Goal: Transaction & Acquisition: Purchase product/service

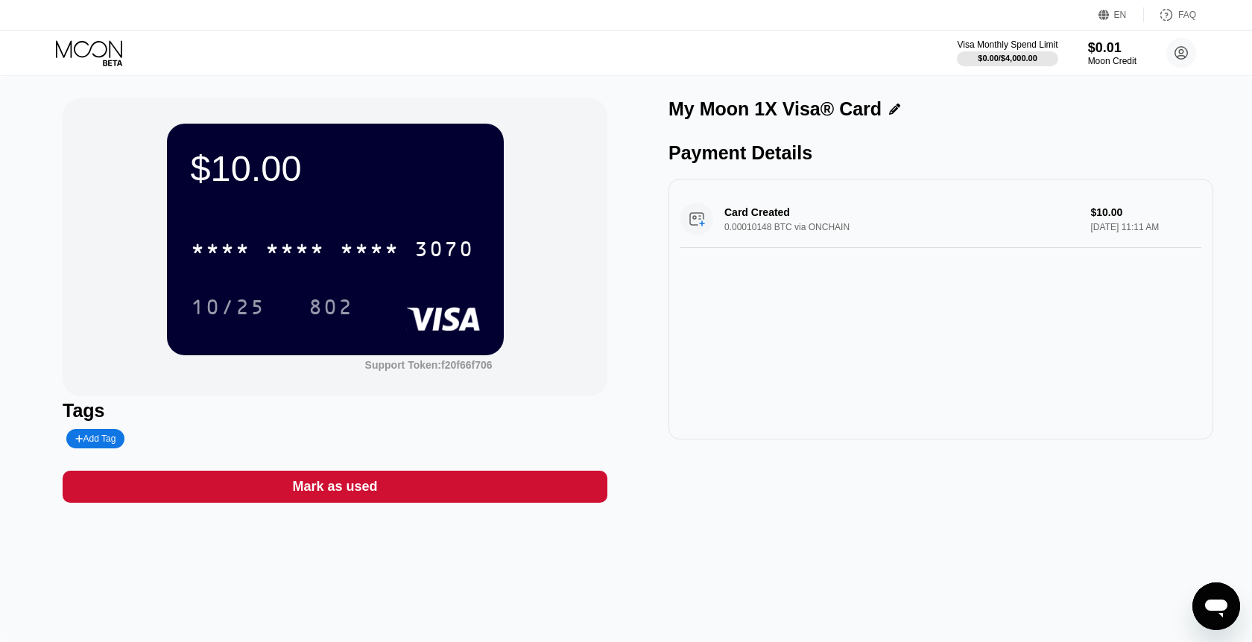
click at [101, 51] on icon at bounding box center [90, 53] width 69 height 26
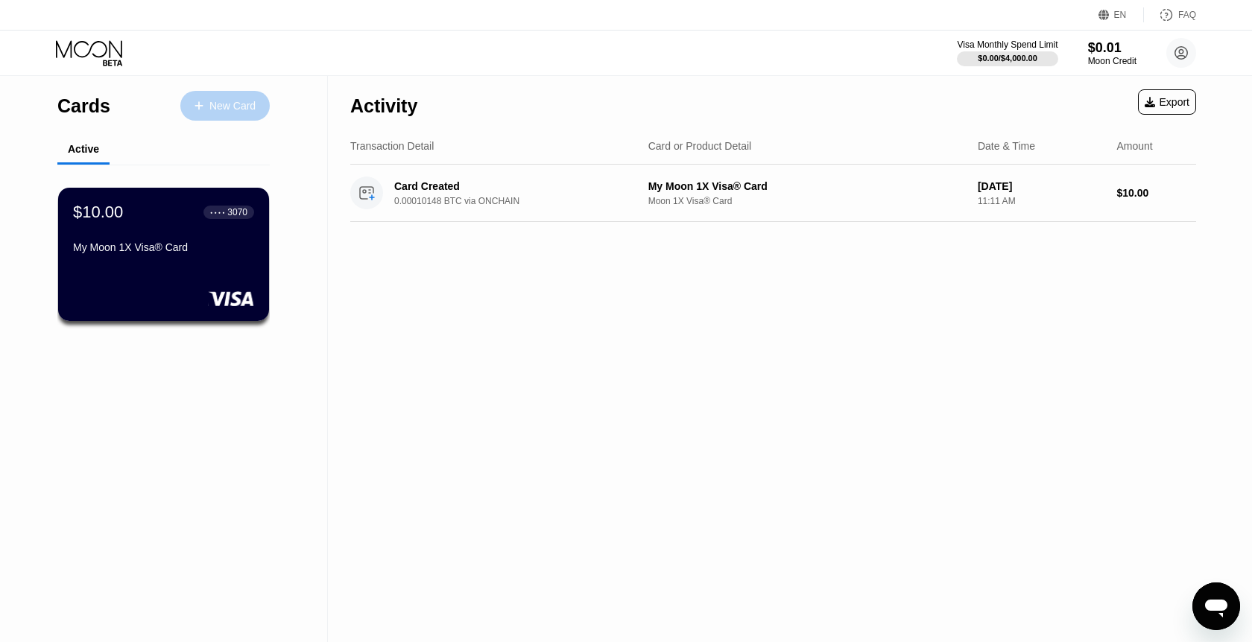
click at [212, 101] on div "New Card" at bounding box center [232, 106] width 46 height 13
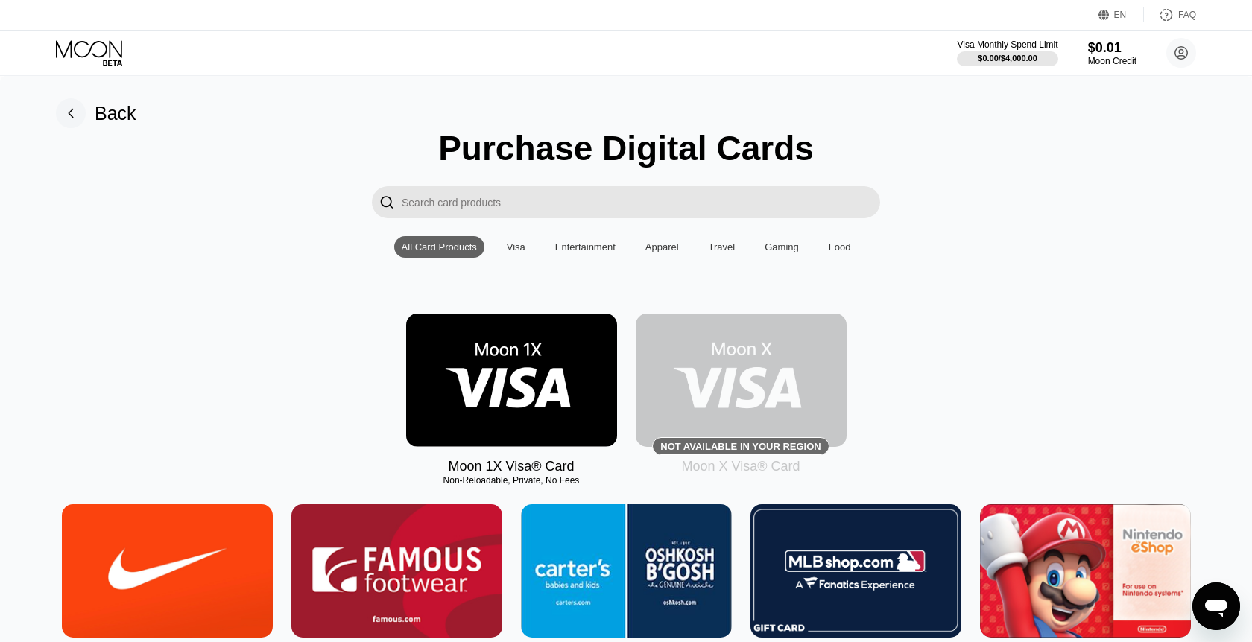
click at [492, 355] on img at bounding box center [511, 380] width 211 height 133
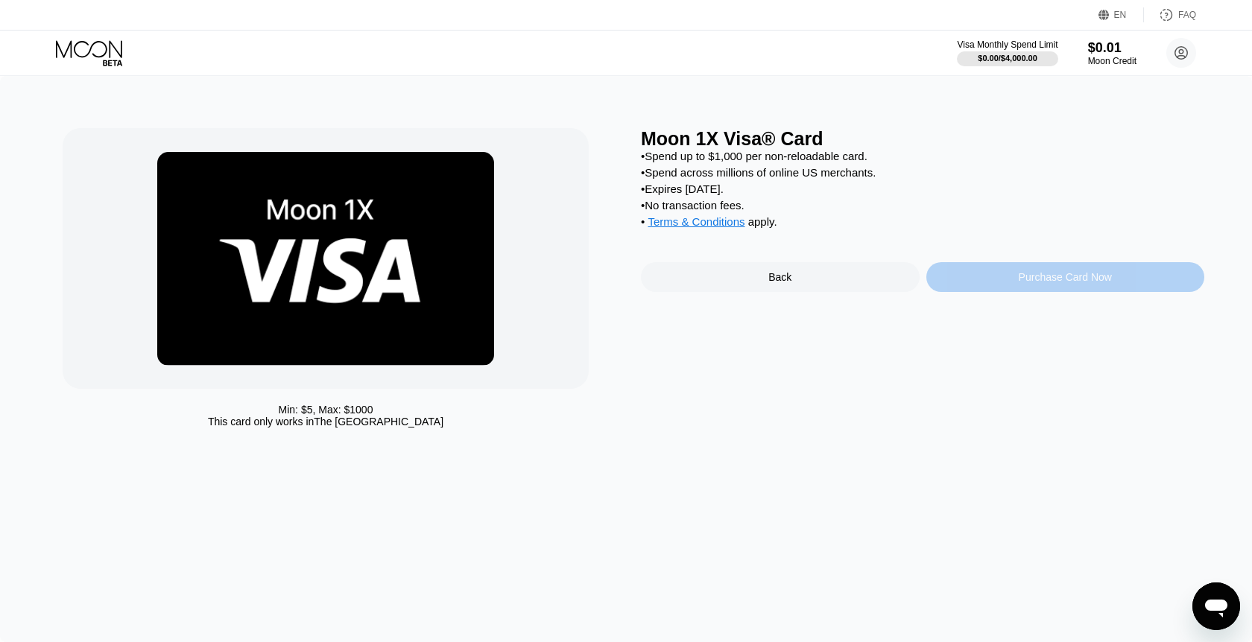
click at [1041, 288] on div "Purchase Card Now" at bounding box center [1065, 277] width 279 height 30
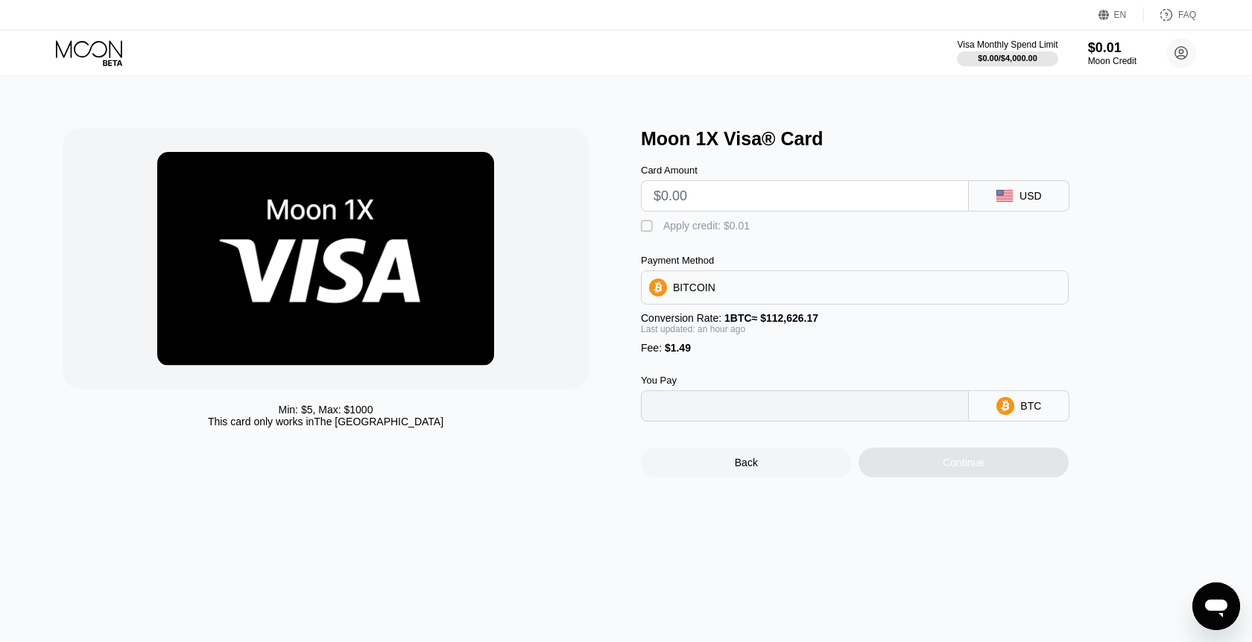
type input "0"
click at [782, 192] on input "text" at bounding box center [804, 196] width 302 height 30
click at [751, 197] on input "text" at bounding box center [804, 196] width 302 height 30
type input "$8"
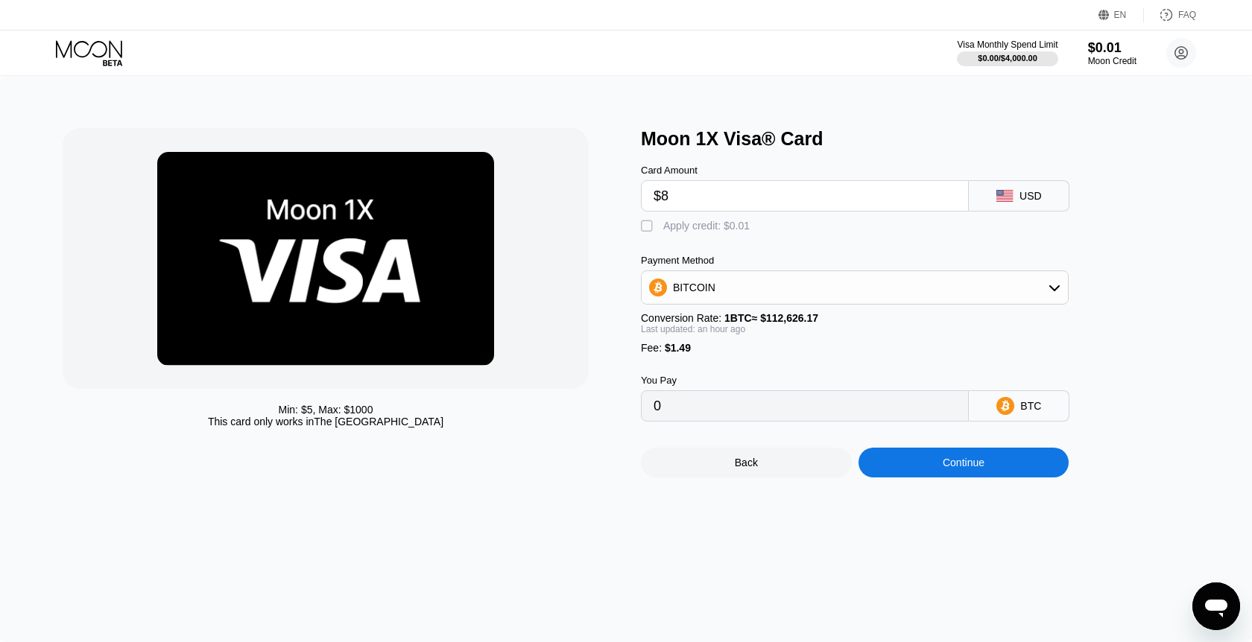
type input "0.00008389"
type input "$80"
type input "0.00072033"
type input "$8"
type input "0.00008389"
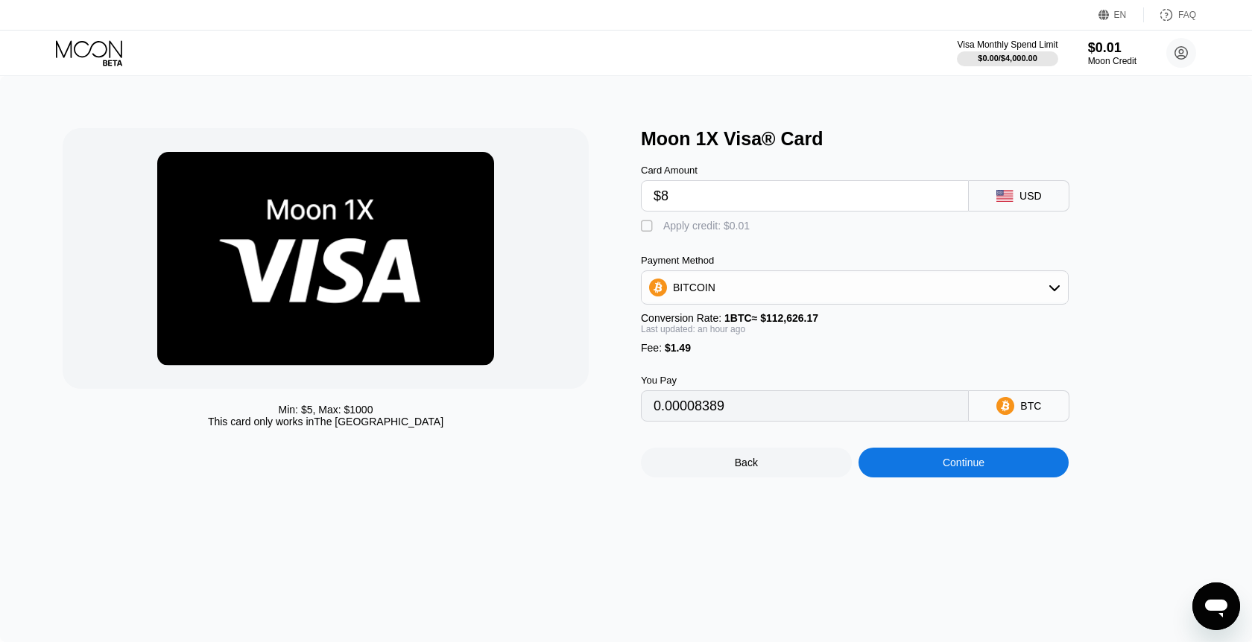
type input "$81"
type input "0.00072917"
type input "$81"
click at [837, 638] on div "Min: $ 5 , Max: $ 1000 This card only works in The United States Moon 1X Visa® …" at bounding box center [626, 359] width 1252 height 566
type input "0.00073040"
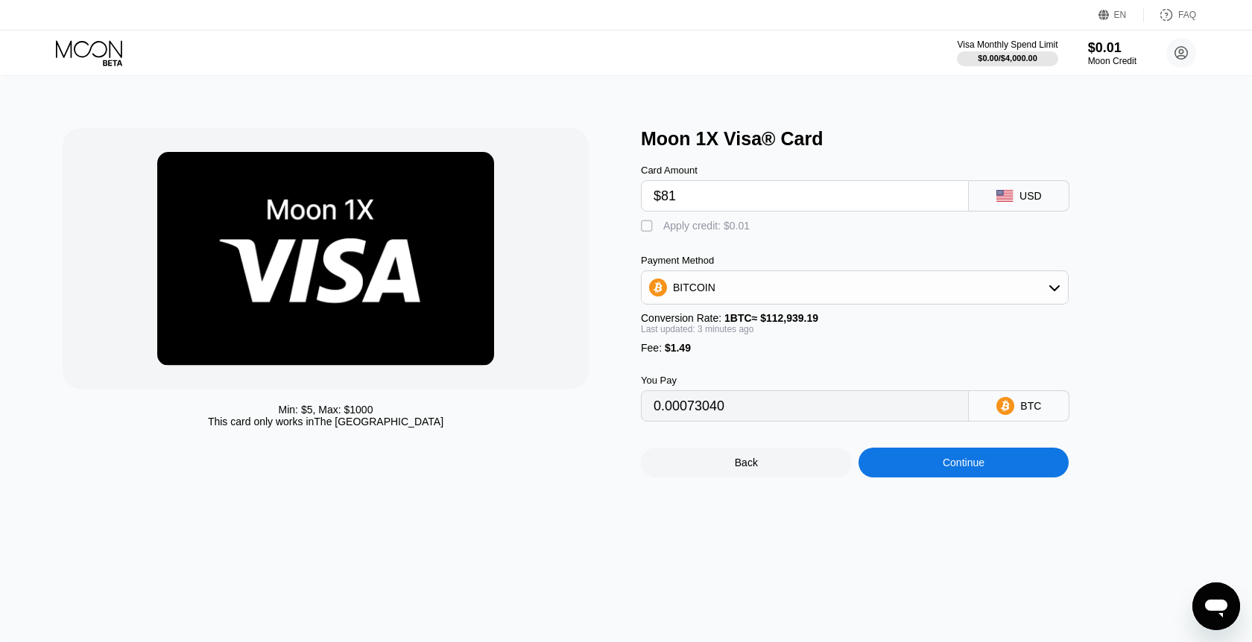
type input "0.00072926"
click at [741, 194] on input "$81" at bounding box center [804, 196] width 302 height 30
type input "$80"
type input "0.00072042"
type input "$80"
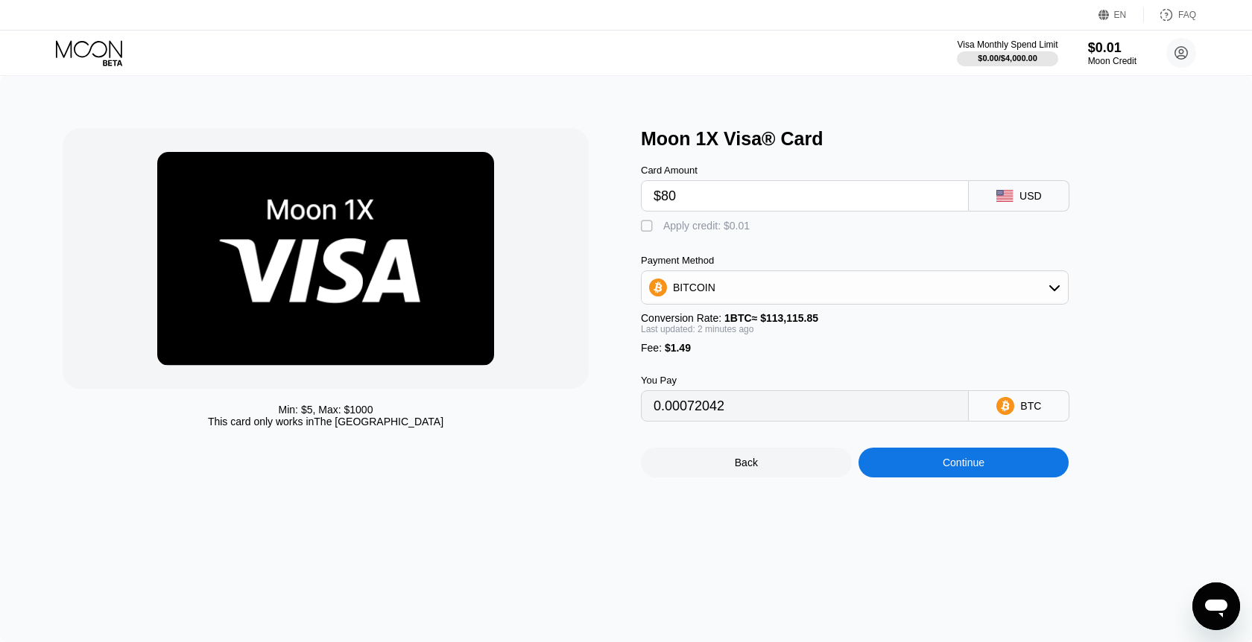
click at [951, 379] on div "You Pay" at bounding box center [805, 380] width 328 height 11
click at [738, 478] on div "Back" at bounding box center [746, 463] width 211 height 30
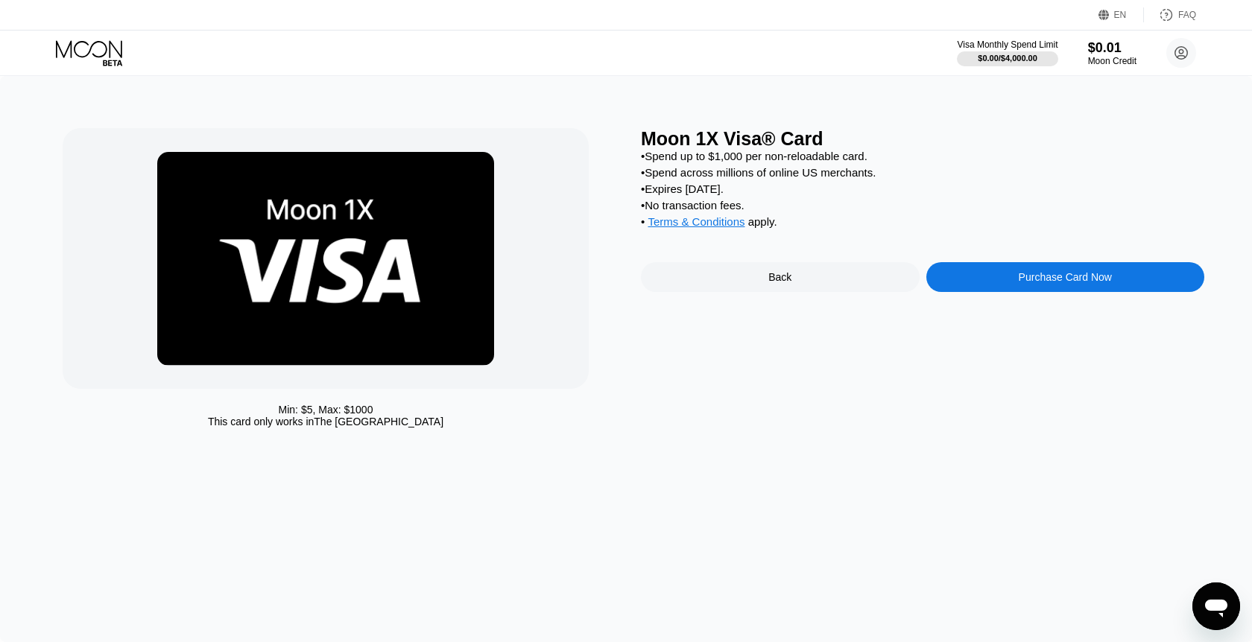
click at [828, 289] on div "Back" at bounding box center [780, 277] width 279 height 30
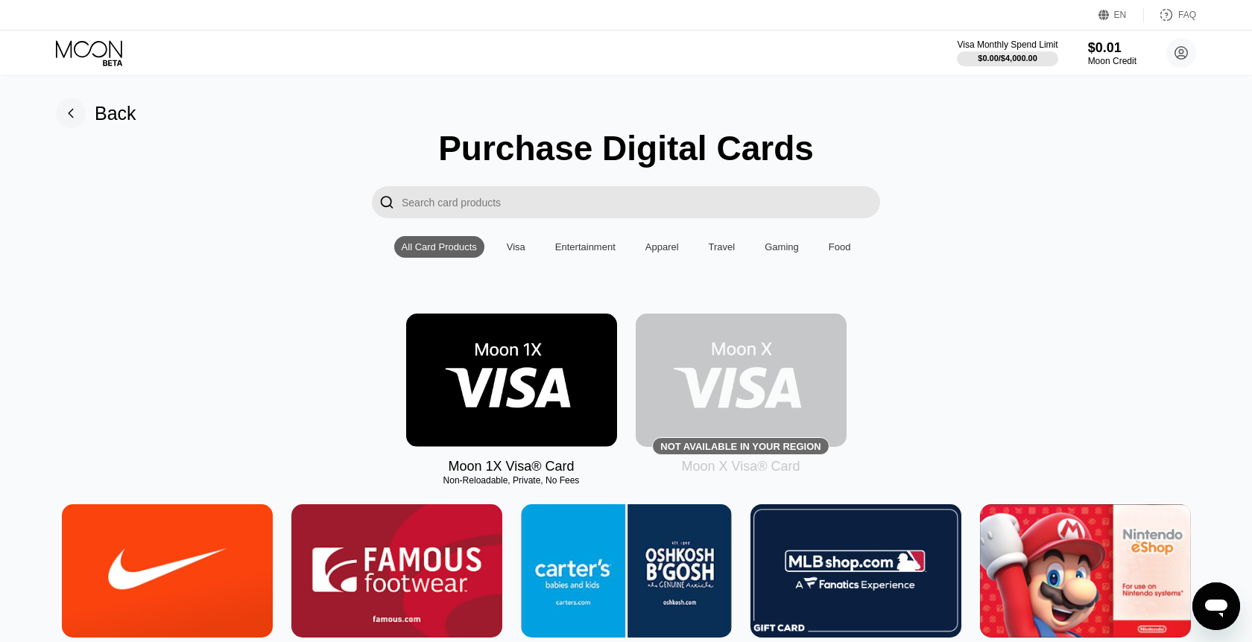
click at [372, 474] on div "Moon 1X Visa® Card Non-Reloadable, Private, No Fees Not available in your regio…" at bounding box center [625, 394] width 1207 height 161
click at [556, 405] on img at bounding box center [511, 380] width 211 height 133
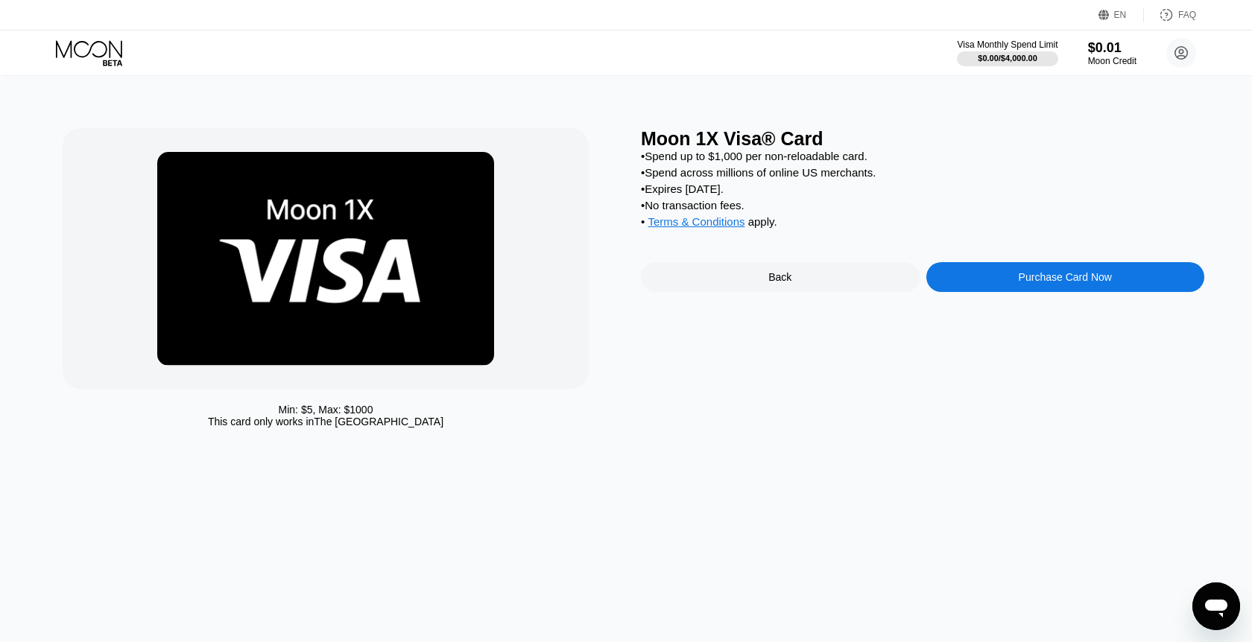
click at [1021, 275] on div "Purchase Card Now" at bounding box center [1064, 277] width 93 height 12
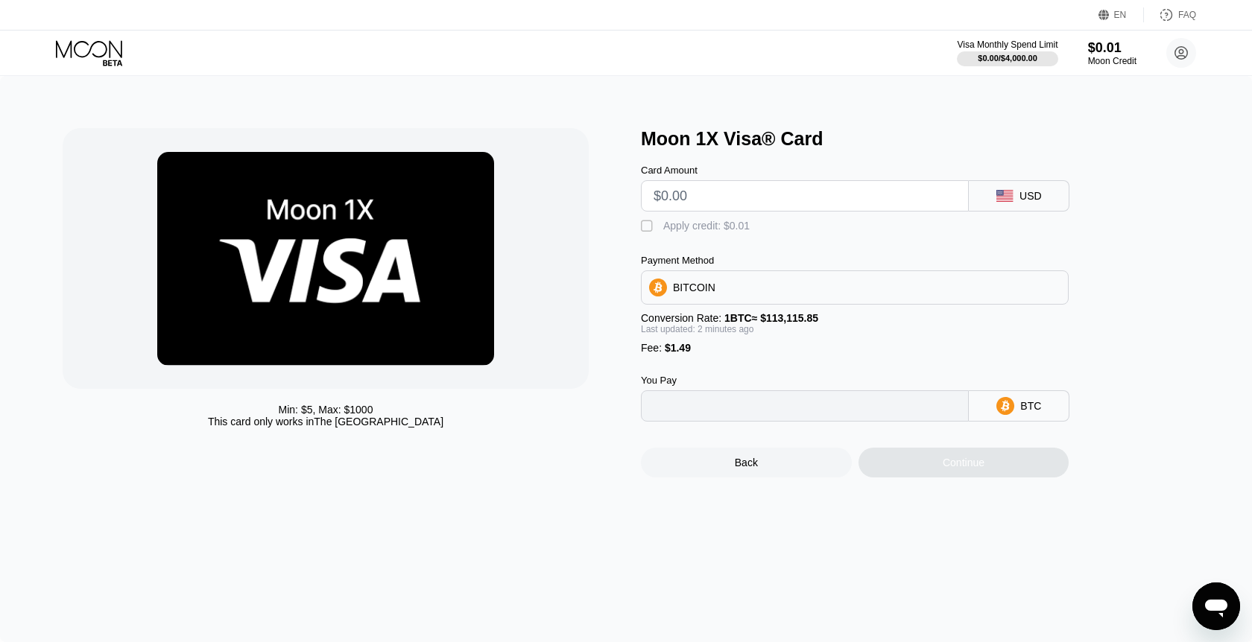
type input "0"
click at [700, 203] on input "text" at bounding box center [804, 196] width 302 height 30
type input "$8"
type input "0.00008390"
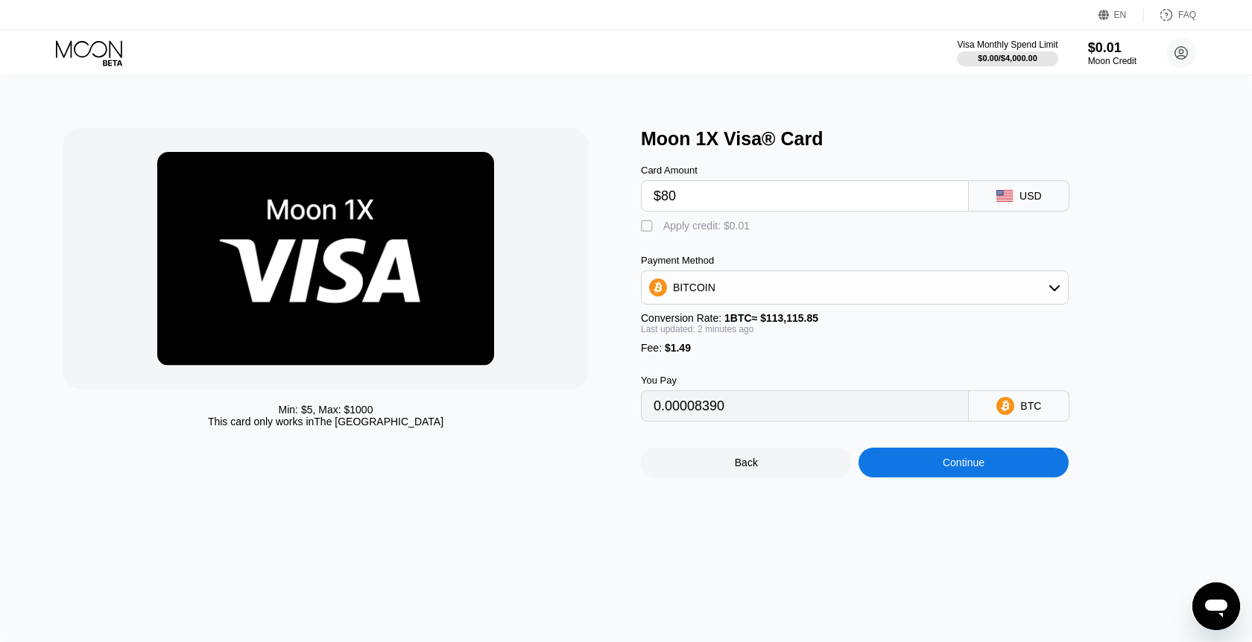
type input "$801"
type input "0.00072042"
type input "$80"
type input "0.00072042"
type input "$8"
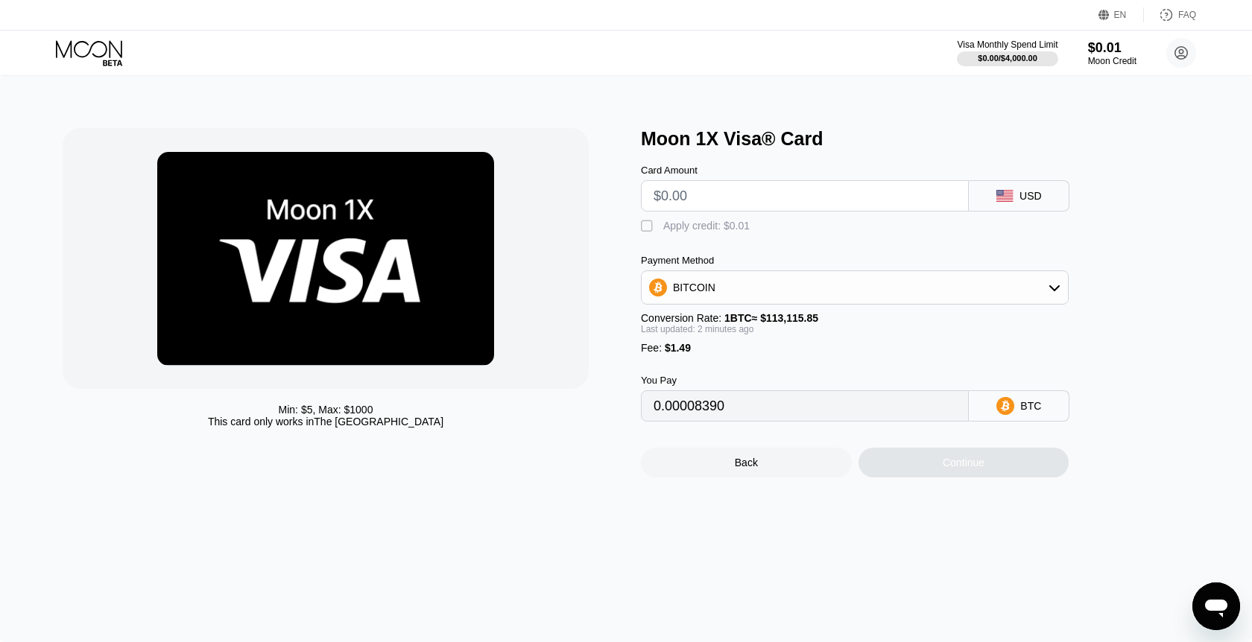
type input "0"
type input "$1"
type input "0.00002202"
type input "0"
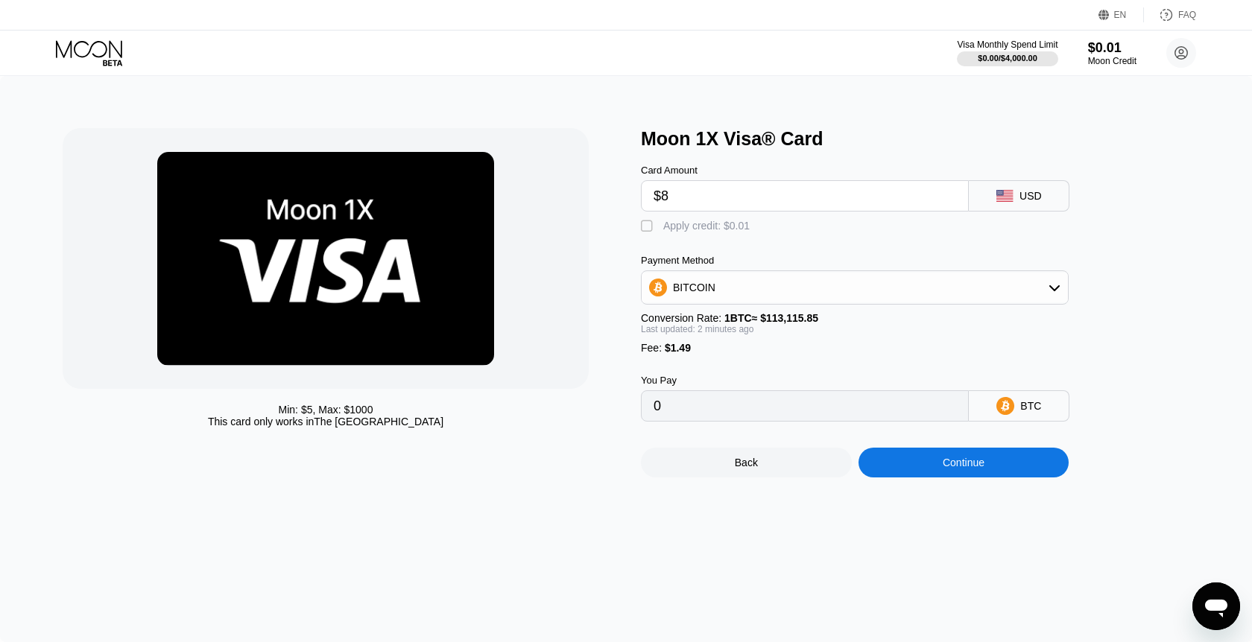
type input "$81"
type input "0.00072926"
type input "$8"
type input "0.00008390"
type input "$80"
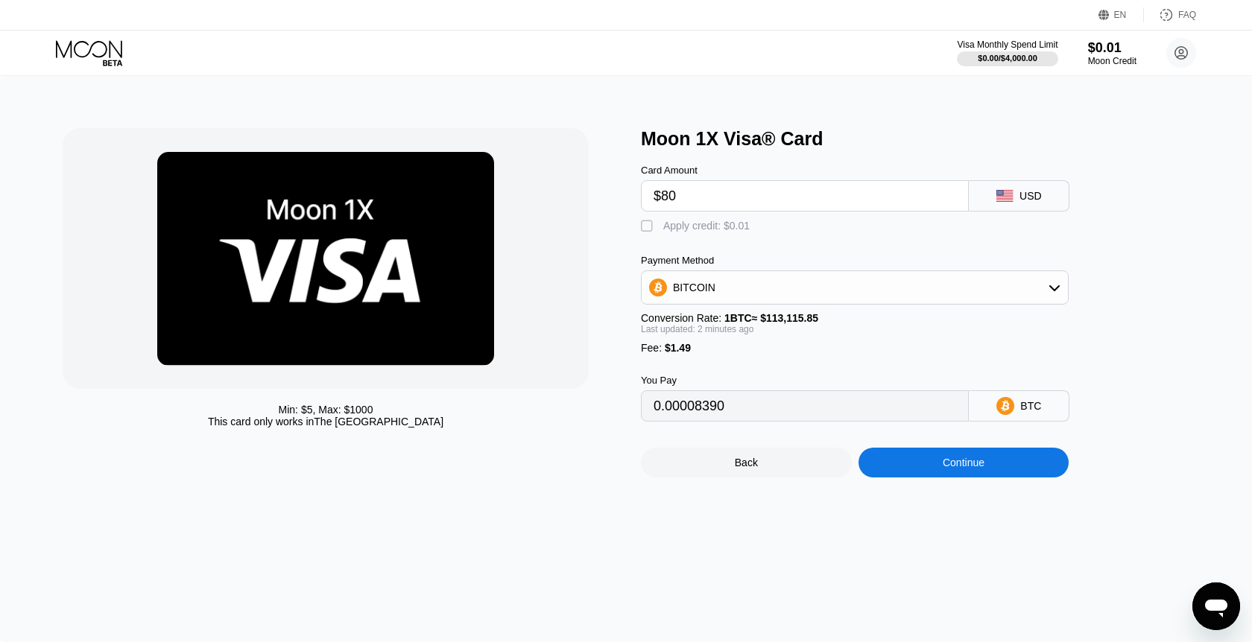
type input "0.00072042"
type input "$80"
click at [729, 228] on div "Apply credit: $0.01" at bounding box center [706, 226] width 86 height 12
type input "0.00072033"
click at [971, 466] on div "Continue" at bounding box center [963, 463] width 42 height 12
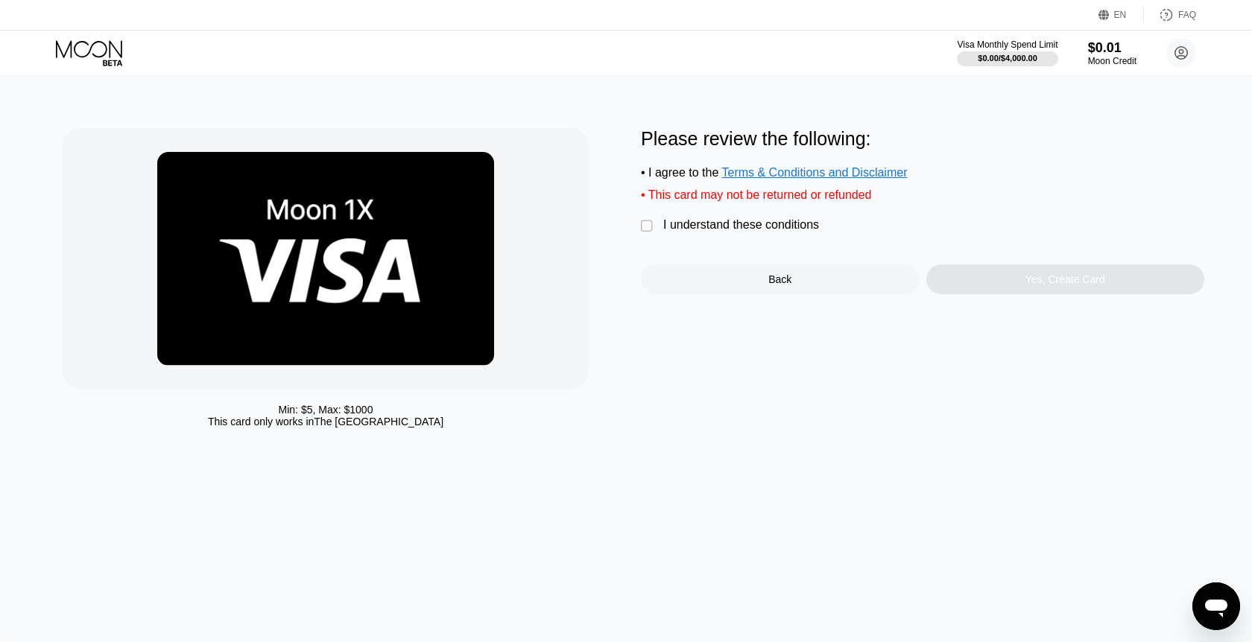
click at [764, 219] on div "I understand these conditions" at bounding box center [741, 224] width 156 height 13
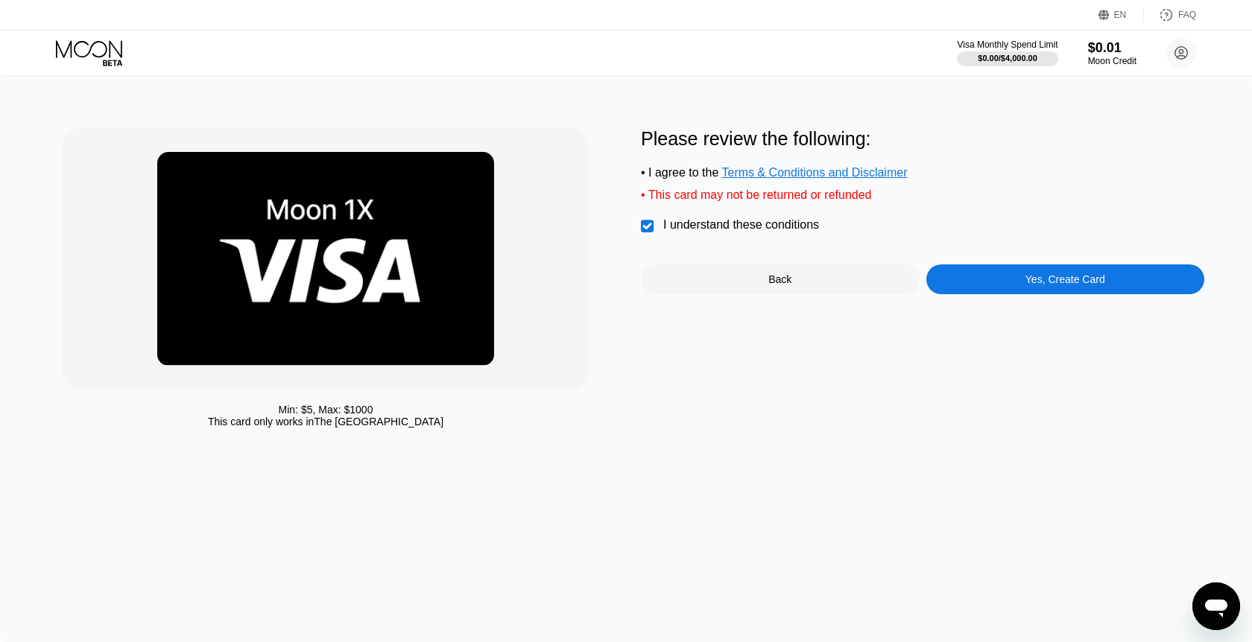
click at [1032, 296] on div "Please review the following: • I agree to the Terms & Conditions and Disclaimer…" at bounding box center [922, 281] width 563 height 307
click at [1029, 283] on div "Yes, Create Card" at bounding box center [1065, 279] width 80 height 12
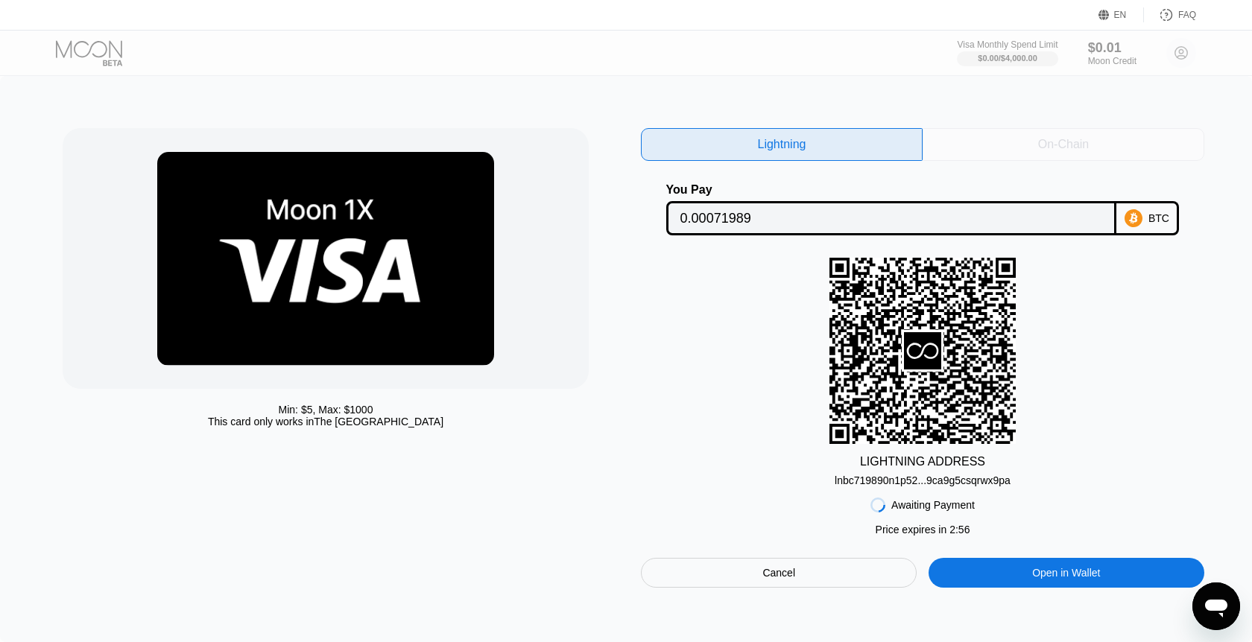
click at [1052, 137] on div "On-Chain" at bounding box center [1063, 144] width 51 height 15
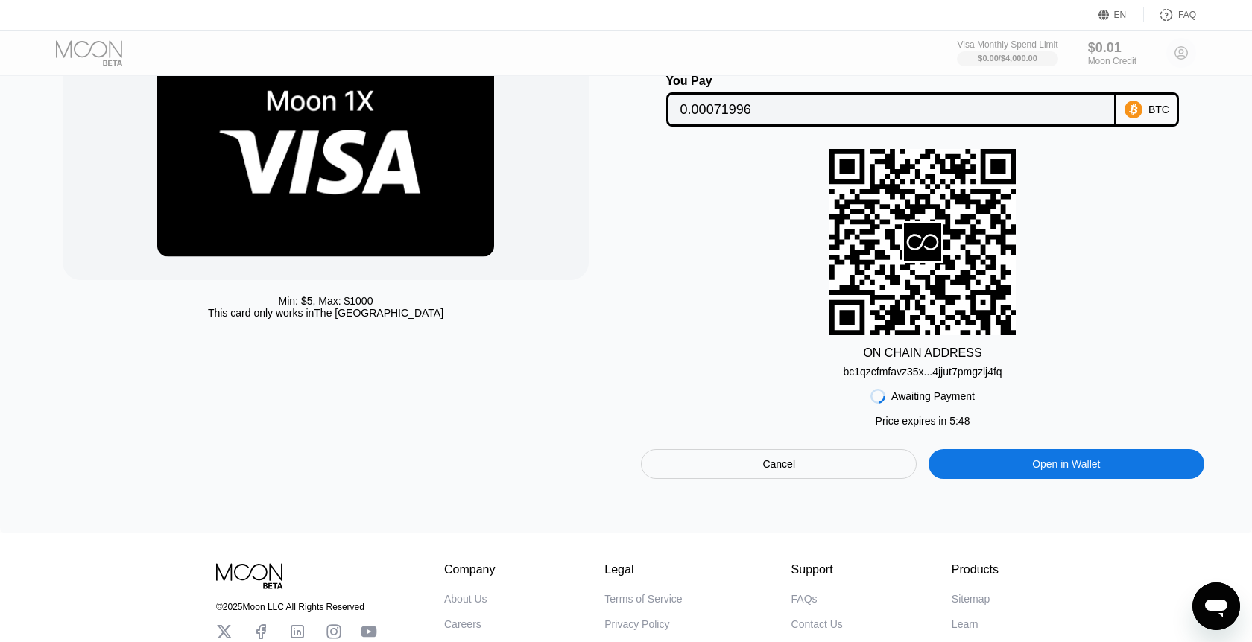
scroll to position [194, 0]
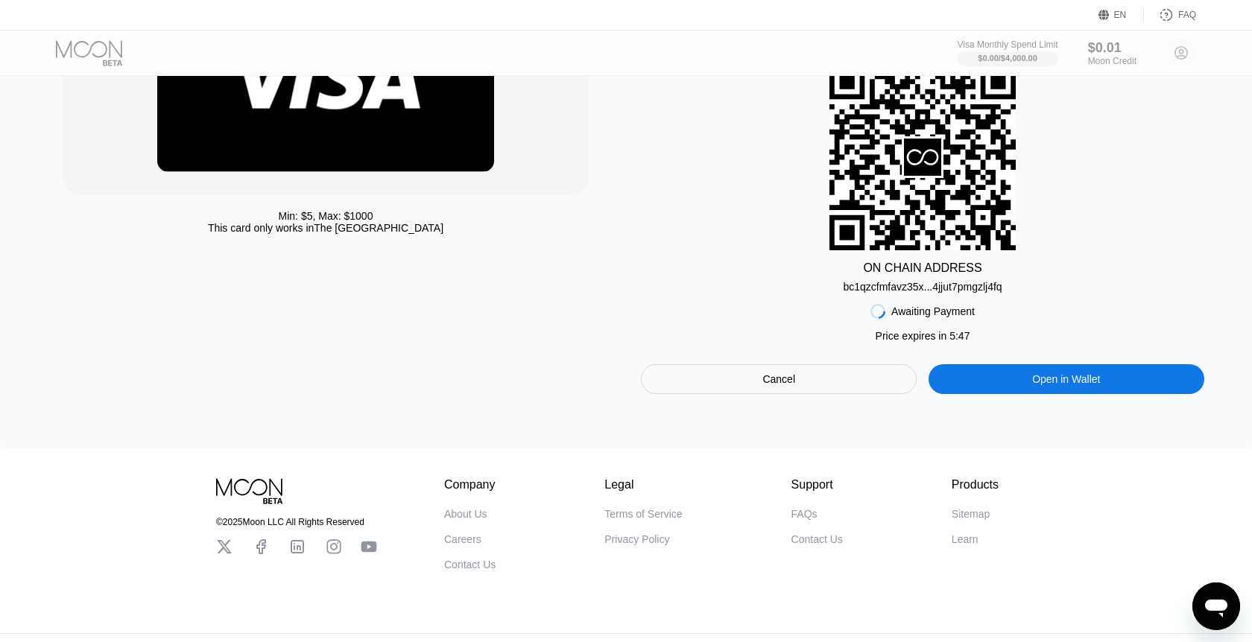
click at [916, 280] on div "bc1qzcfmfavz35x...4jjut7pmgzlj4fq" at bounding box center [922, 284] width 159 height 18
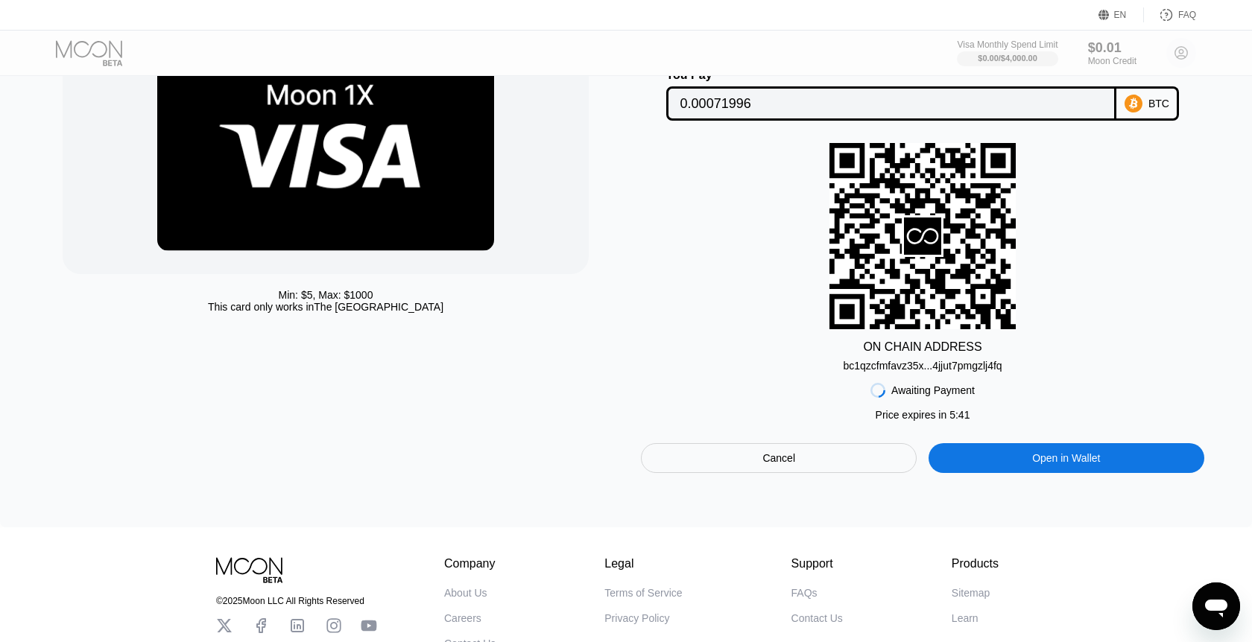
scroll to position [60, 0]
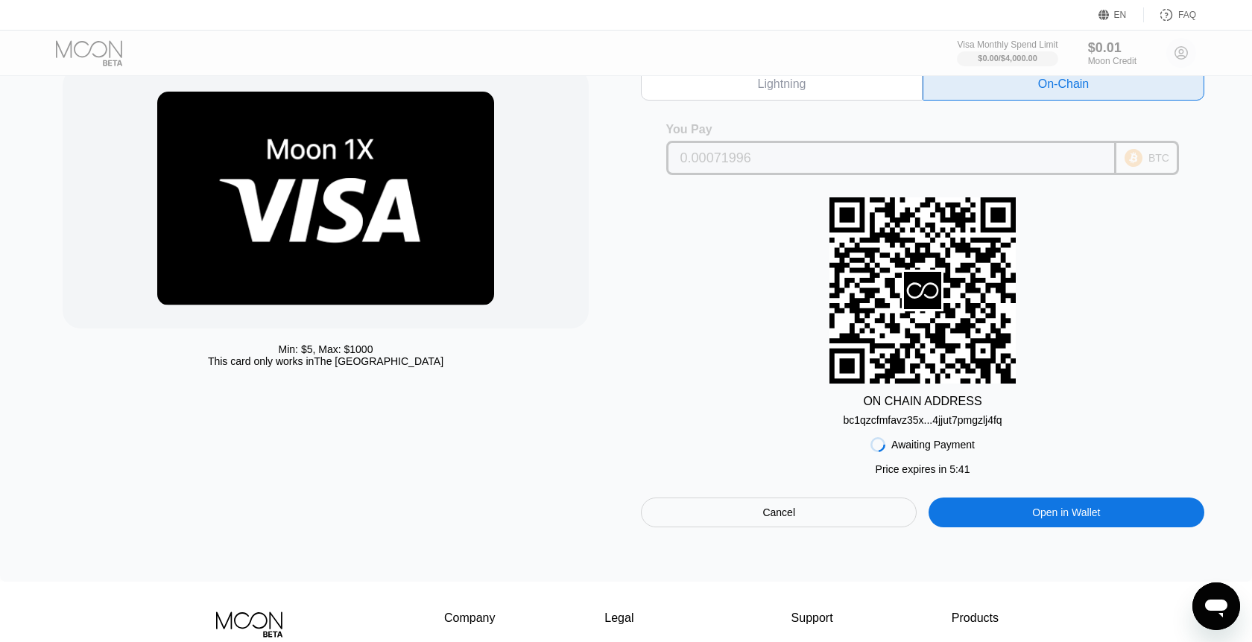
click at [837, 145] on input "0.00071996" at bounding box center [891, 158] width 422 height 30
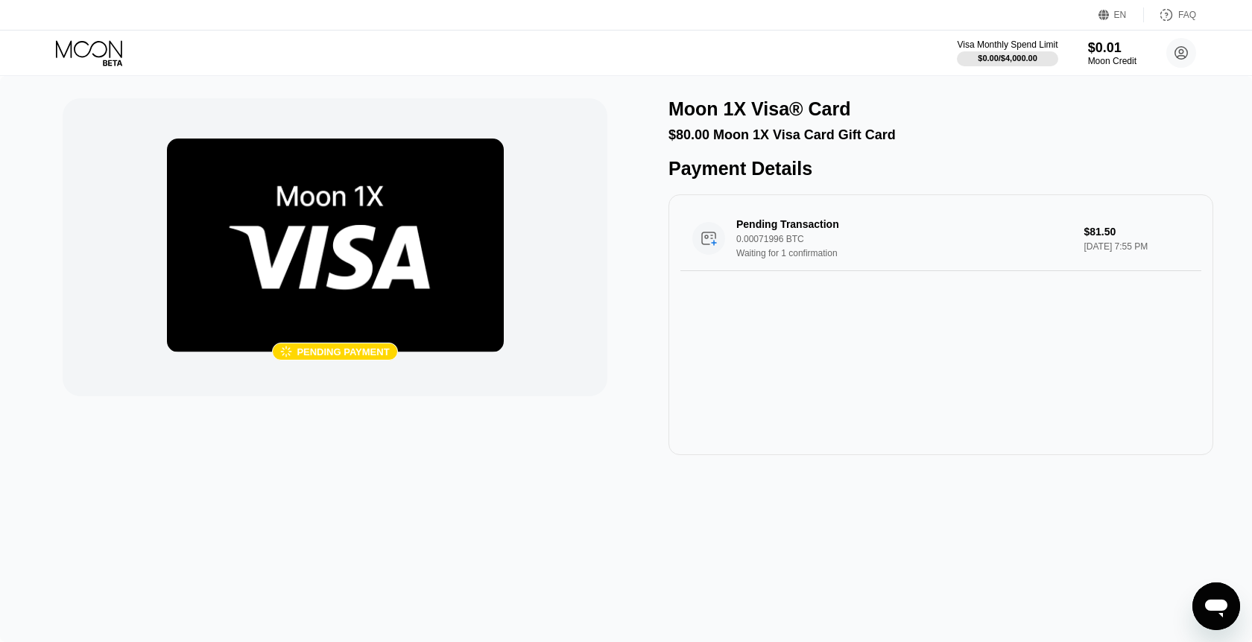
click at [98, 40] on icon at bounding box center [90, 53] width 69 height 26
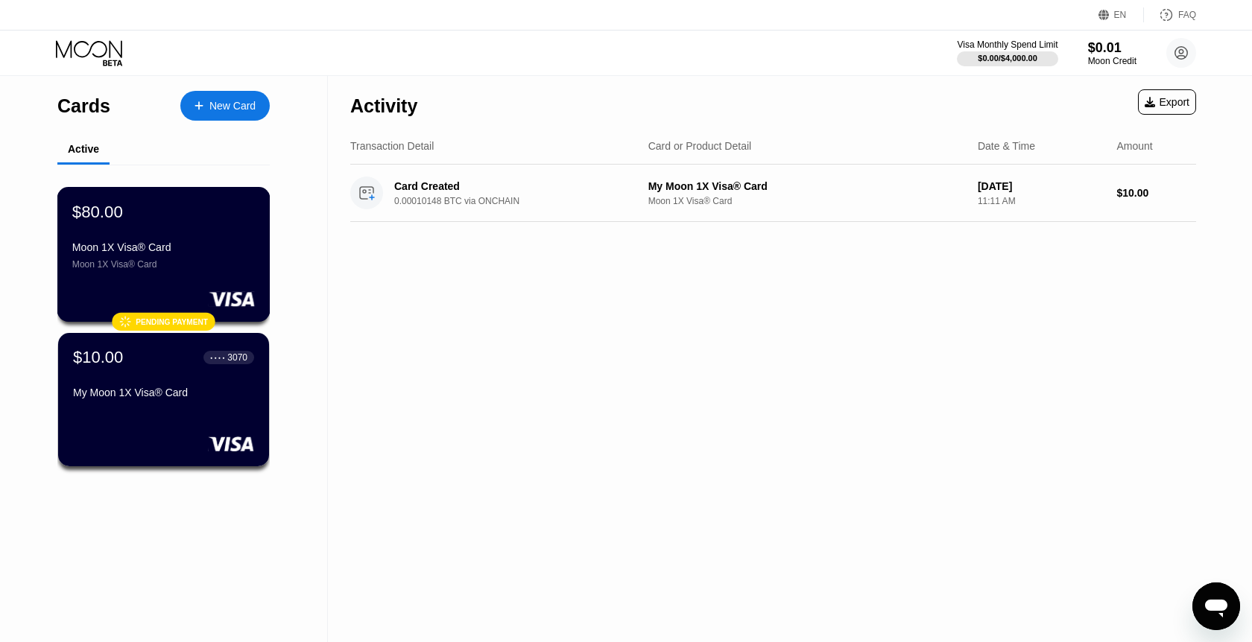
click at [190, 240] on div "$80.00 Moon 1X Visa® Card Moon 1X Visa® Card" at bounding box center [163, 236] width 183 height 68
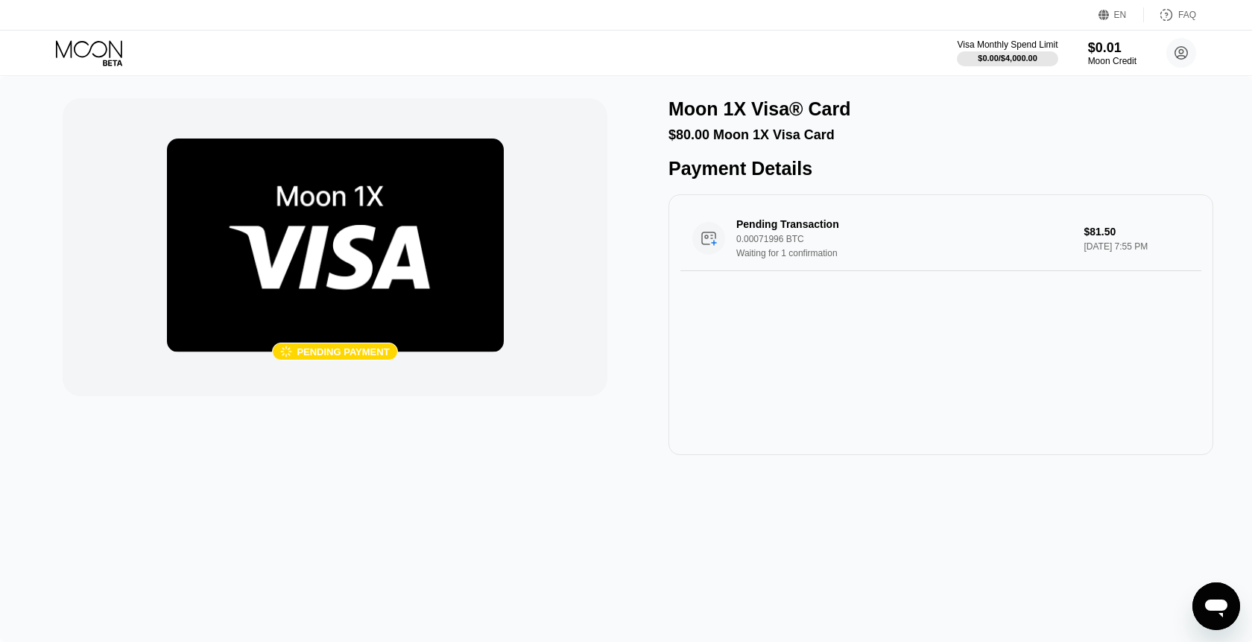
click at [83, 76] on div " Pending payment Moon 1X Visa® Card $80.00 Moon 1X Visa Card Payment Details P…" at bounding box center [626, 359] width 1252 height 566
click at [103, 60] on icon at bounding box center [90, 53] width 69 height 26
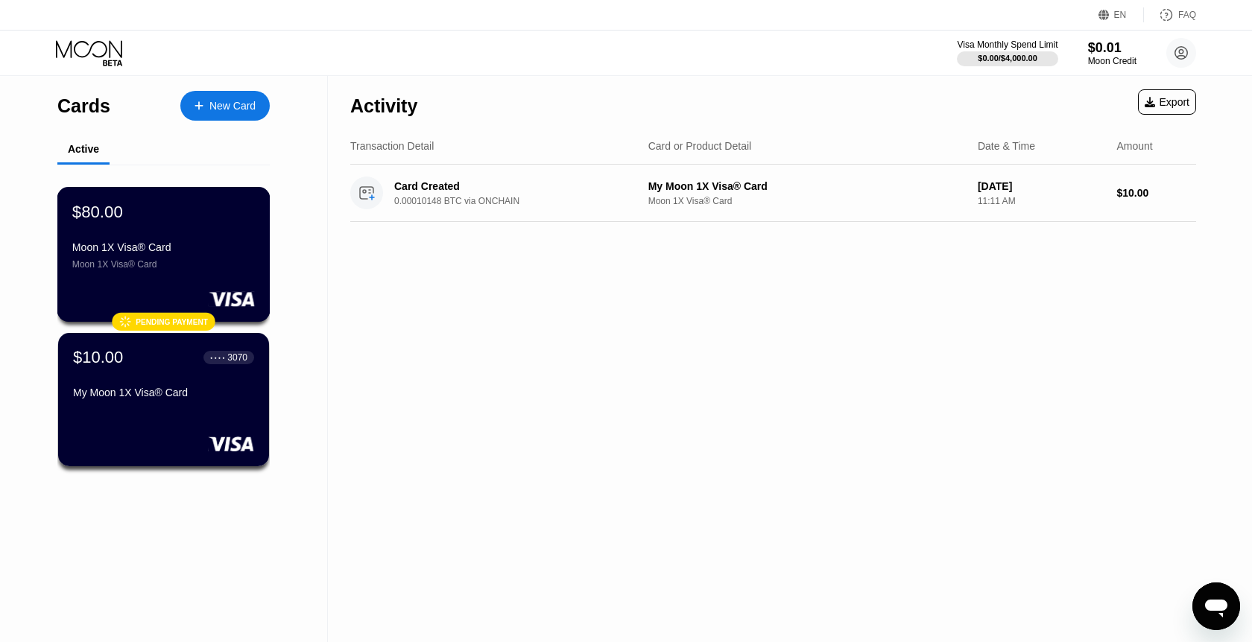
click at [230, 235] on div "$80.00 Moon 1X Visa® Card Moon 1X Visa® Card" at bounding box center [163, 236] width 183 height 68
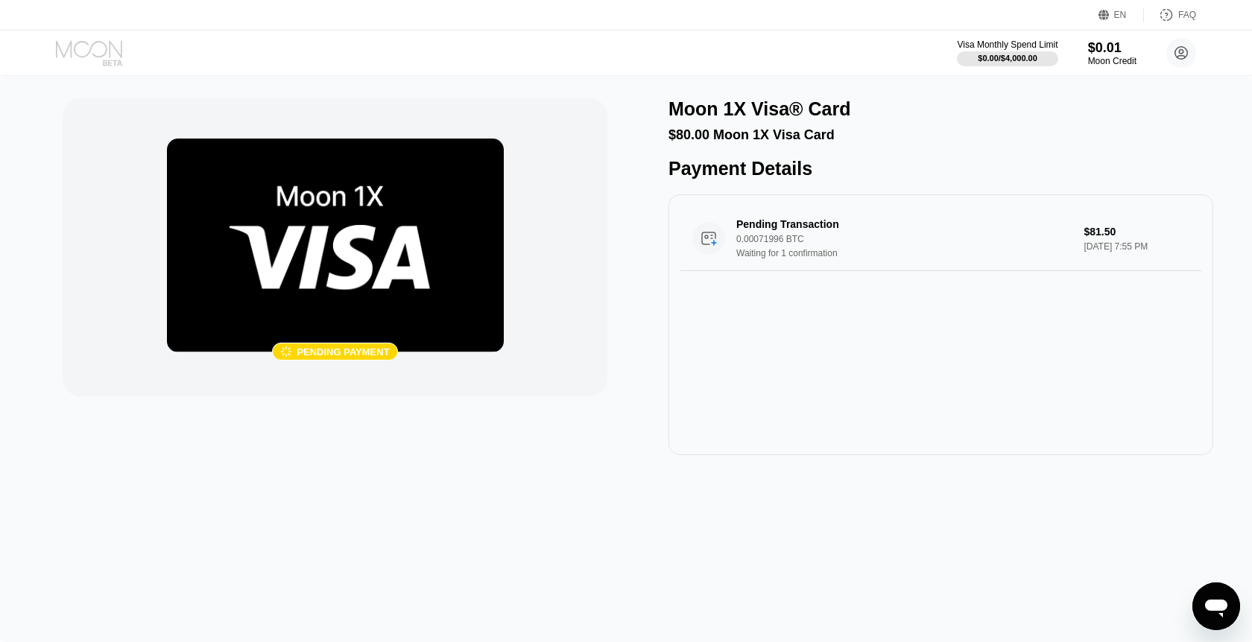
click at [91, 48] on icon at bounding box center [89, 48] width 66 height 17
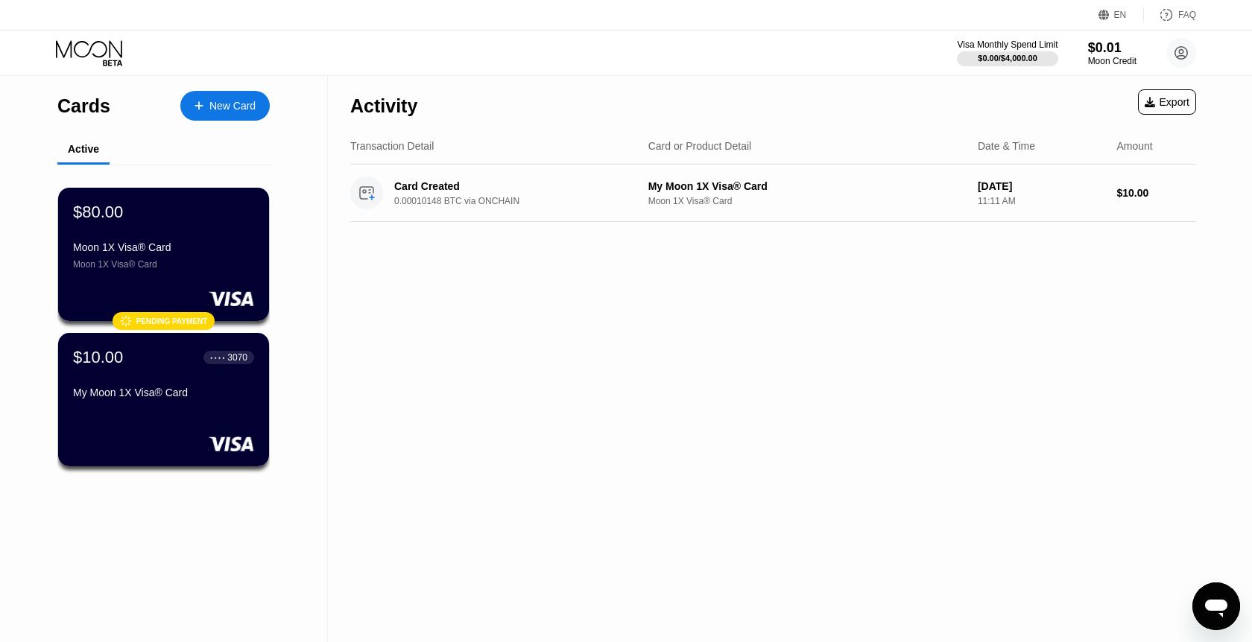
click at [132, 332] on div "$80.00 Moon 1X Visa® Card Moon 1X Visa® Card  Pending payment $10.00 ● ● ● ● 3…" at bounding box center [163, 331] width 212 height 333
click at [184, 277] on div "$80.00 Moon 1X Visa® Card Moon 1X Visa® Card  Pending payment" at bounding box center [163, 254] width 213 height 135
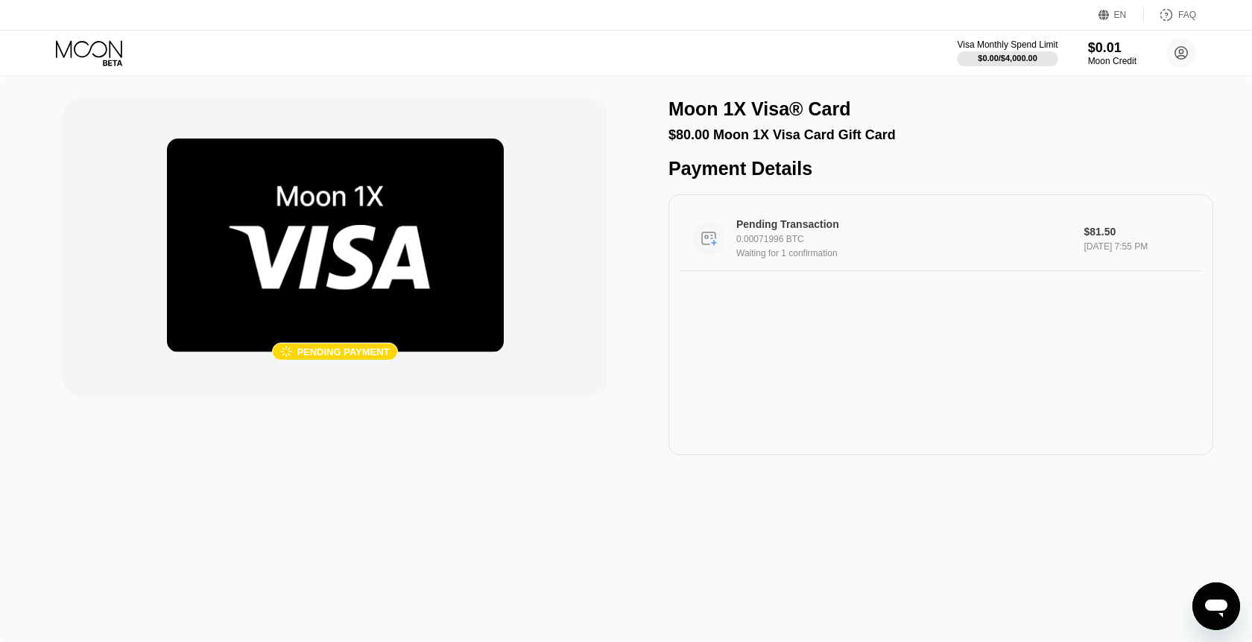
click at [860, 247] on div "Pending Transaction 0.00071996 BTC Waiting for 1 confirmation" at bounding box center [907, 238] width 342 height 40
